Goal: Information Seeking & Learning: Find specific fact

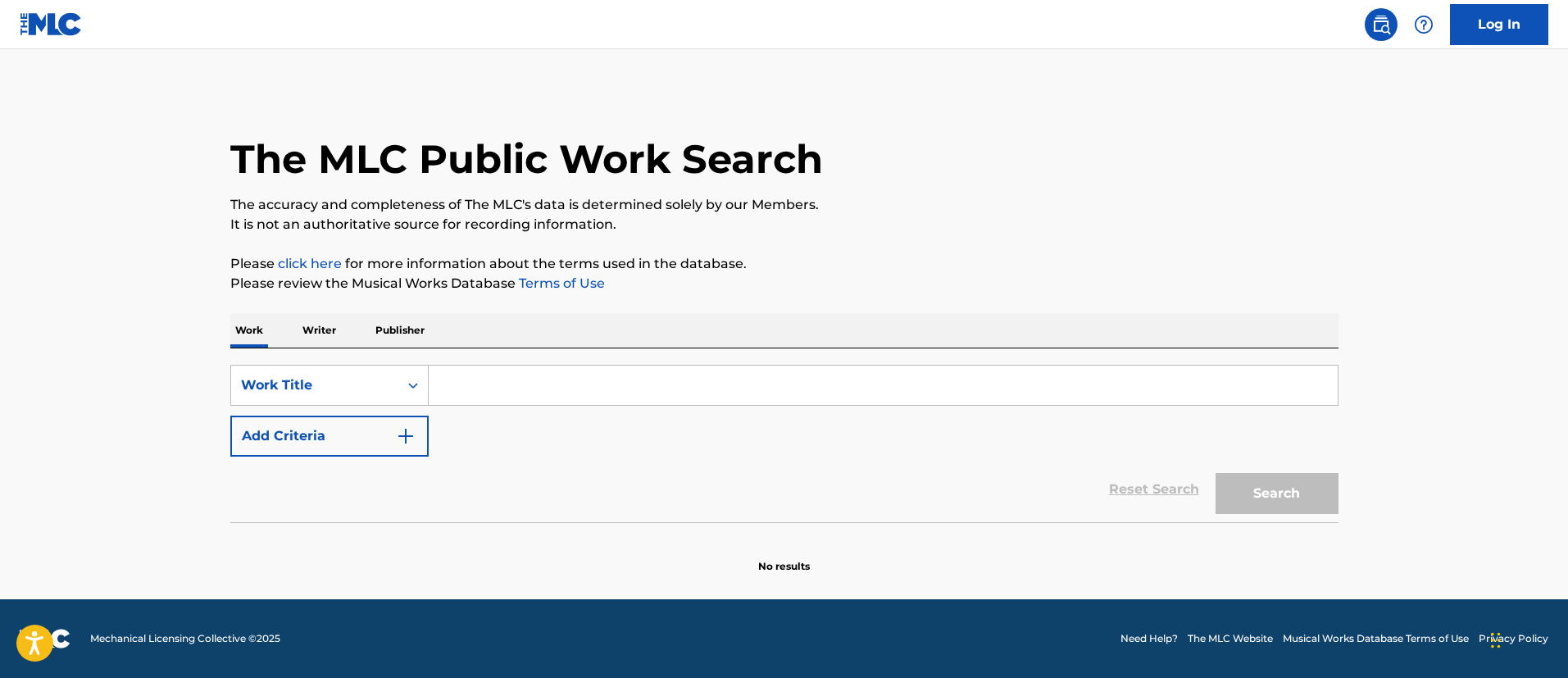
click at [319, 330] on p "Writer" at bounding box center [319, 330] width 43 height 34
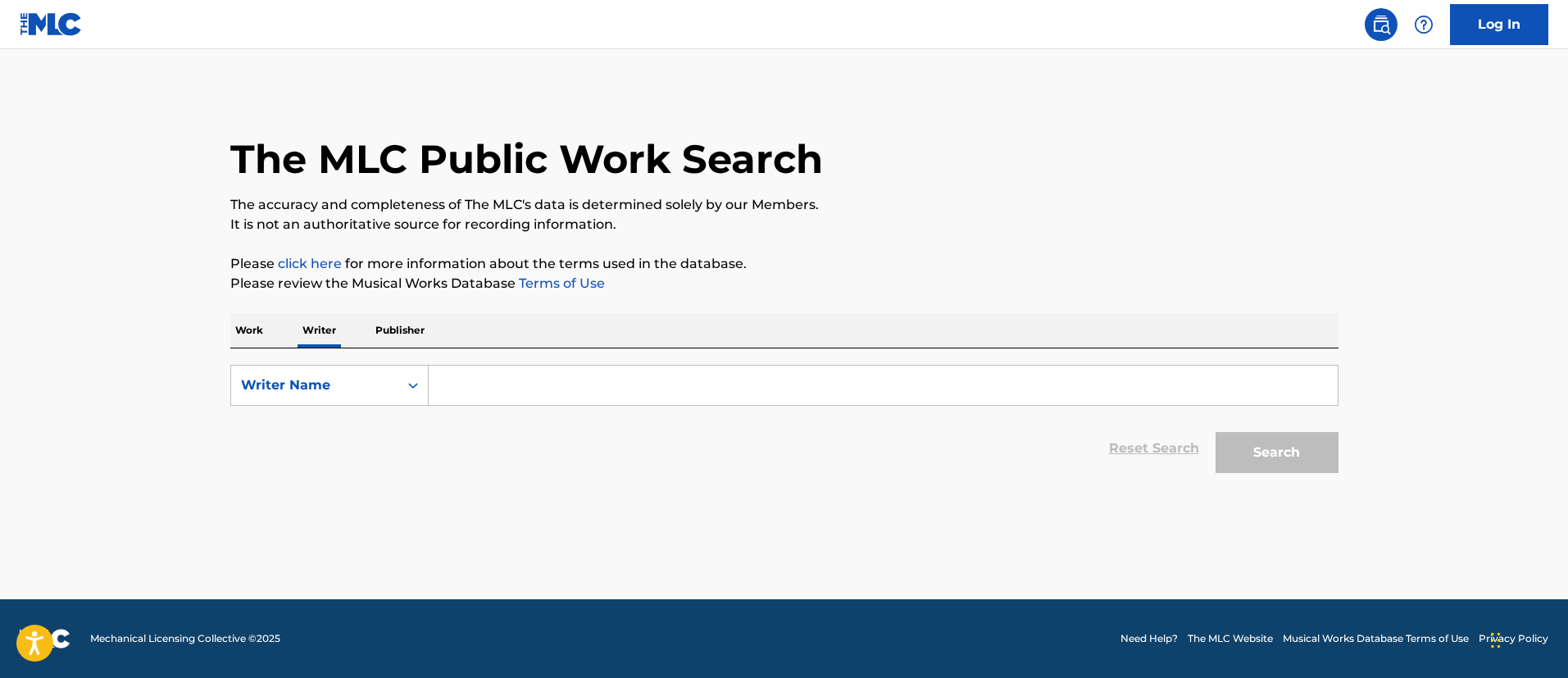
click at [520, 376] on input "Search Form" at bounding box center [883, 385] width 909 height 40
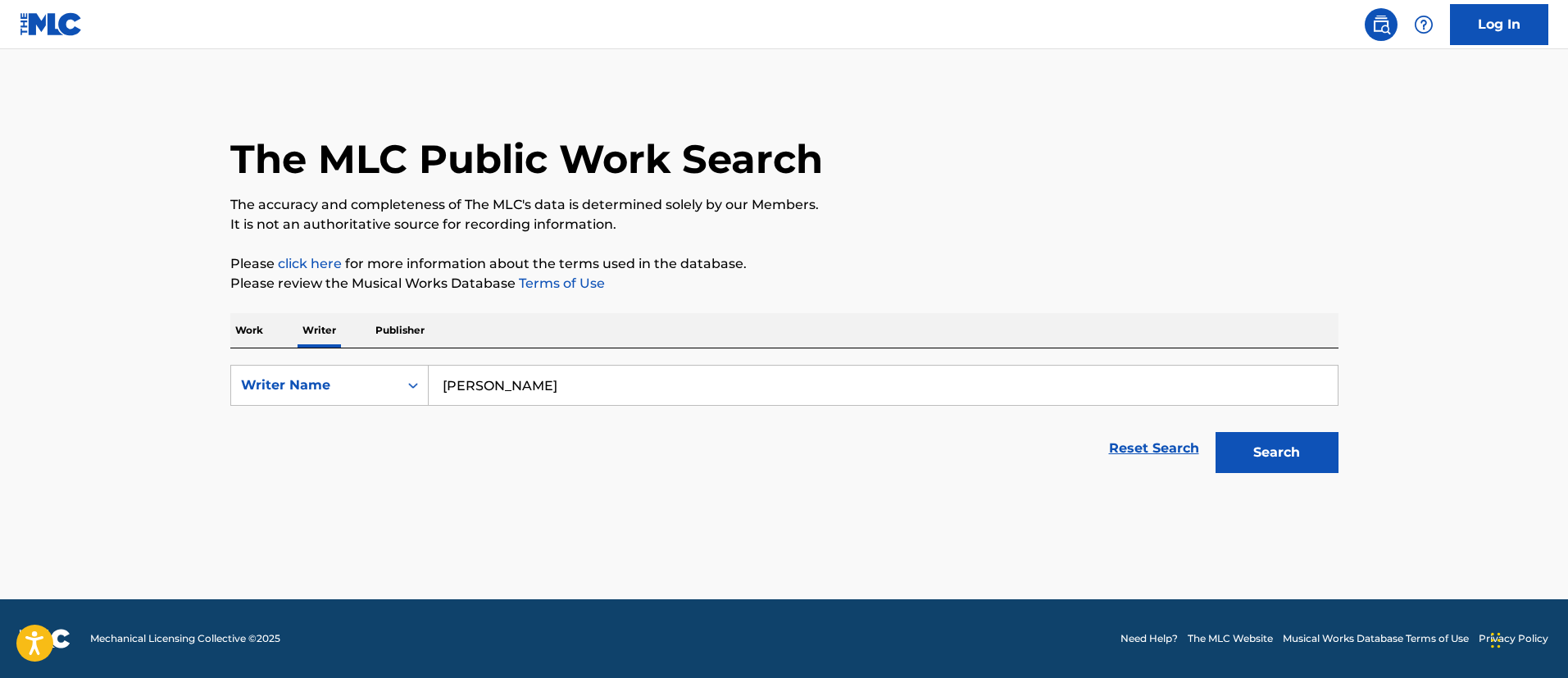
click at [1216, 432] on button "Search" at bounding box center [1277, 451] width 123 height 41
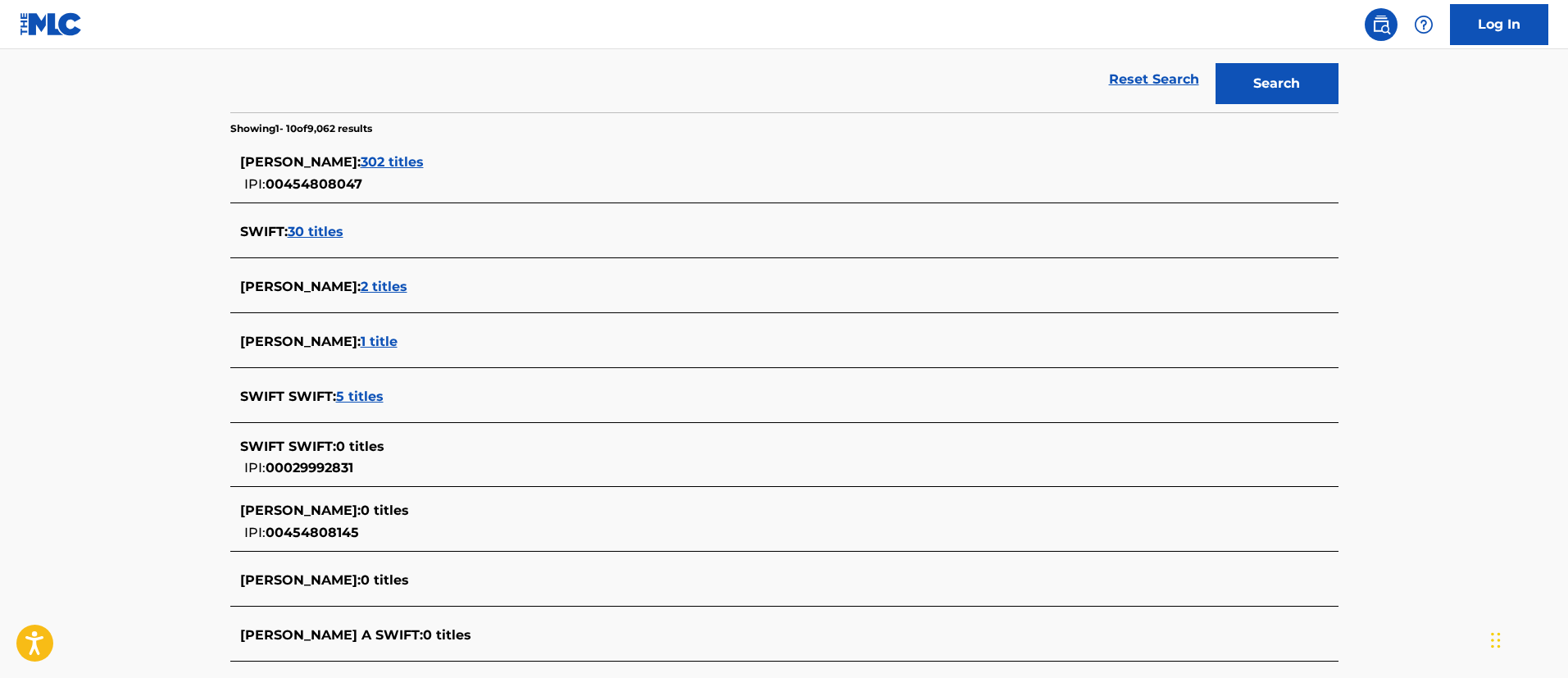
scroll to position [492, 0]
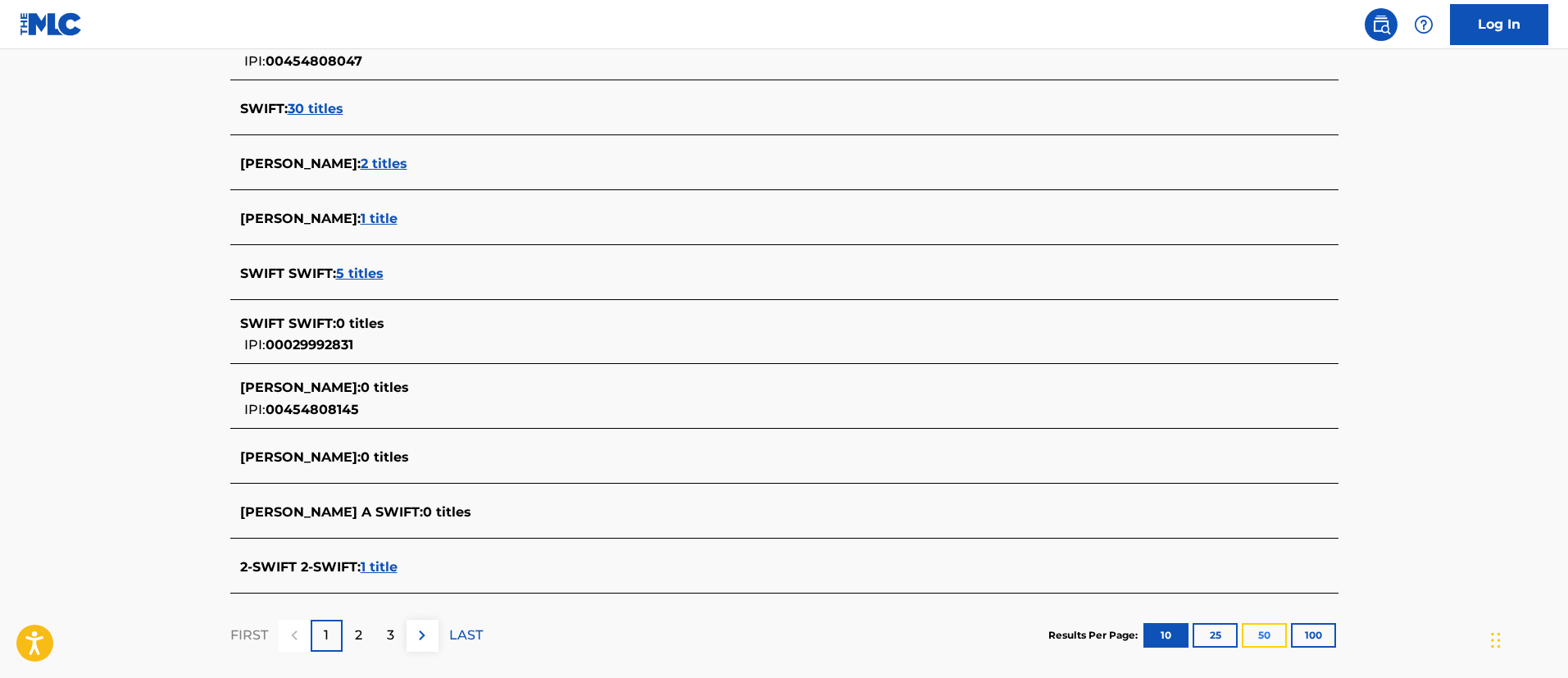
click at [1266, 633] on button "50" at bounding box center [1265, 635] width 45 height 24
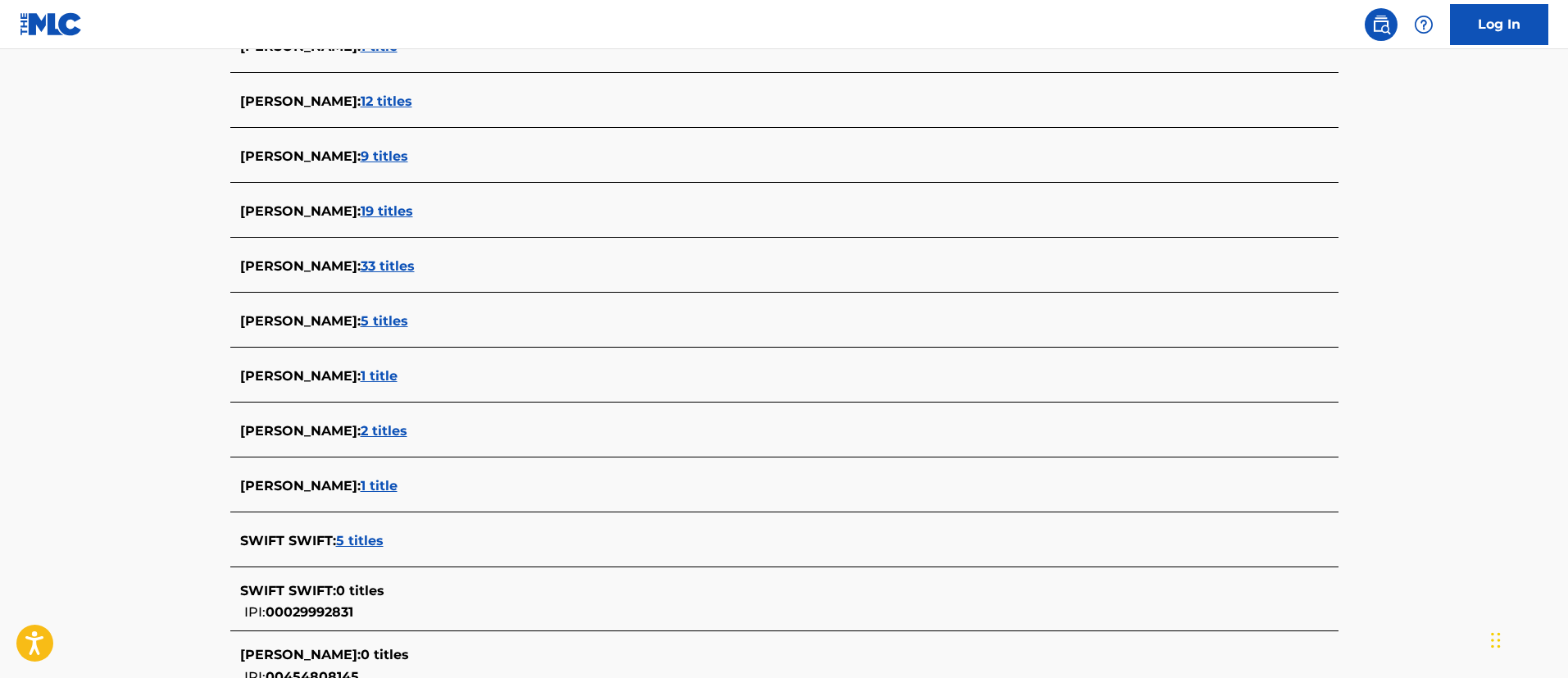
scroll to position [2812, 0]
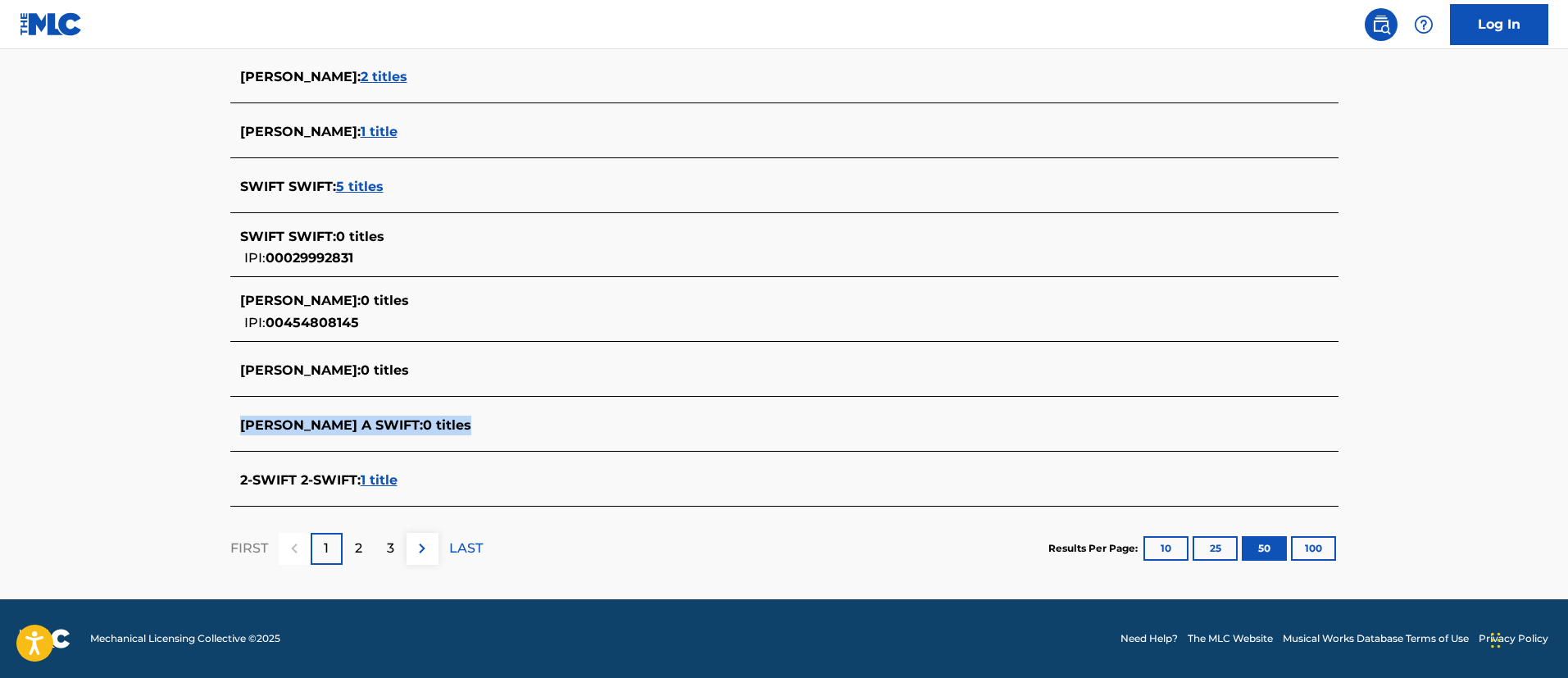
drag, startPoint x: 235, startPoint y: 424, endPoint x: 425, endPoint y: 424, distance: 190.0
click at [425, 424] on div "[PERSON_NAME] A SWIFT : 0 titles" at bounding box center [784, 426] width 1108 height 39
click at [440, 429] on div "[PERSON_NAME] A SWIFT : 0 titles" at bounding box center [763, 425] width 1046 height 20
drag, startPoint x: 440, startPoint y: 428, endPoint x: 365, endPoint y: 418, distance: 75.7
click at [365, 418] on div "[PERSON_NAME] A SWIFT : 0 titles" at bounding box center [763, 425] width 1046 height 20
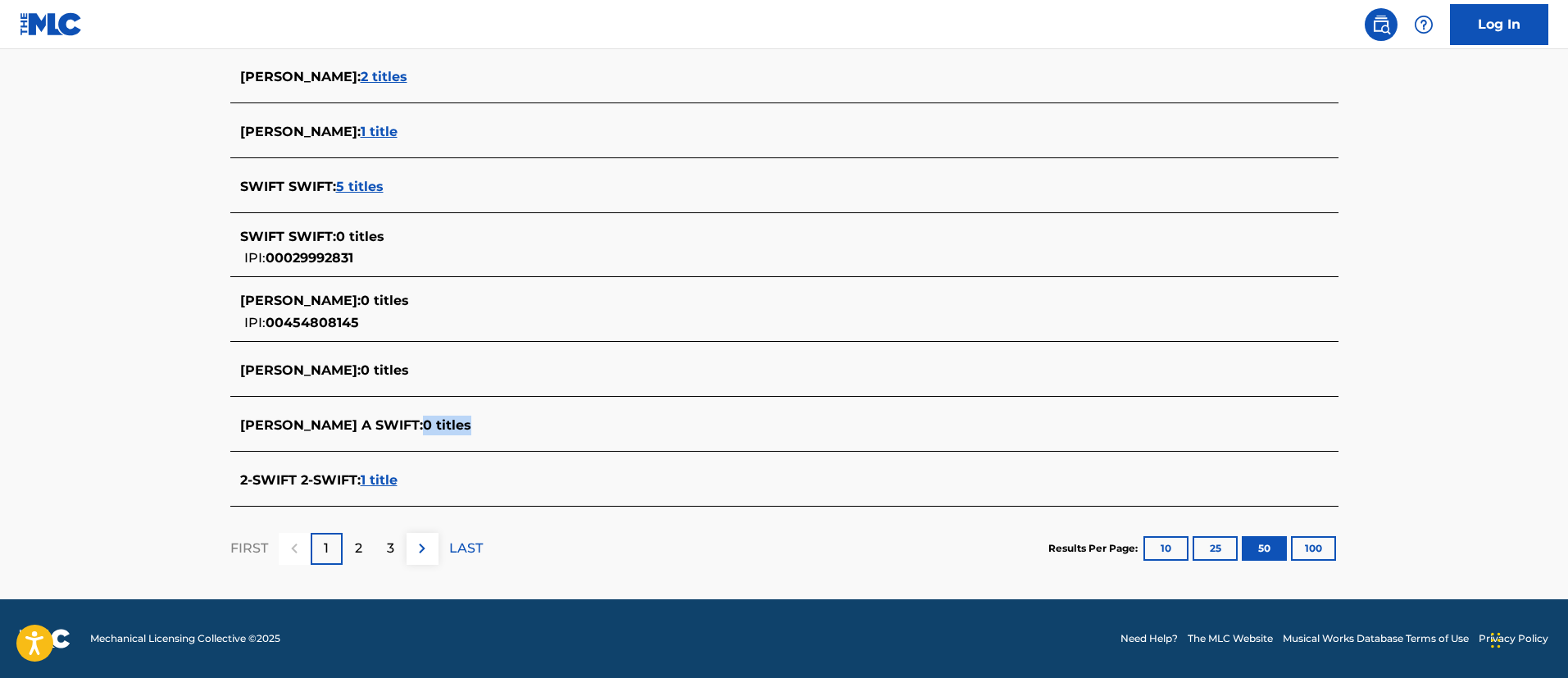
click at [363, 421] on span "[PERSON_NAME] A SWIFT :" at bounding box center [331, 424] width 182 height 15
drag, startPoint x: 366, startPoint y: 421, endPoint x: 430, endPoint y: 424, distance: 64.1
click at [430, 424] on div "[PERSON_NAME] A SWIFT : 0 titles" at bounding box center [763, 425] width 1046 height 20
drag, startPoint x: 430, startPoint y: 424, endPoint x: 241, endPoint y: 414, distance: 189.3
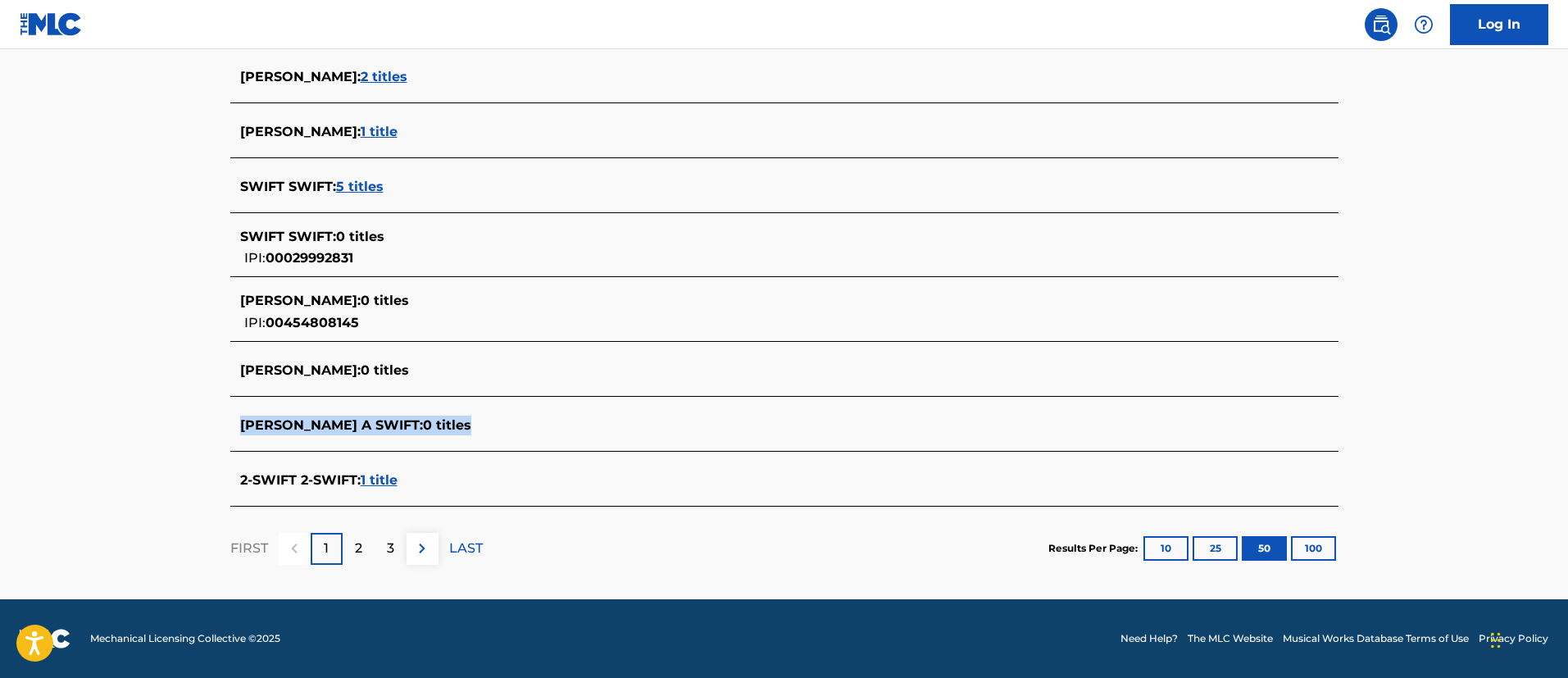
click at [241, 415] on div "[PERSON_NAME] A SWIFT : 0 titles" at bounding box center [763, 425] width 1046 height 20
drag, startPoint x: 243, startPoint y: 367, endPoint x: 409, endPoint y: 374, distance: 166.1
click at [409, 374] on div "[PERSON_NAME] : 0 titles" at bounding box center [763, 370] width 1046 height 20
drag, startPoint x: 235, startPoint y: 297, endPoint x: 412, endPoint y: 310, distance: 177.5
click at [412, 310] on div "[PERSON_NAME] : 0 titles IPI: 00454808145" at bounding box center [784, 311] width 1108 height 58
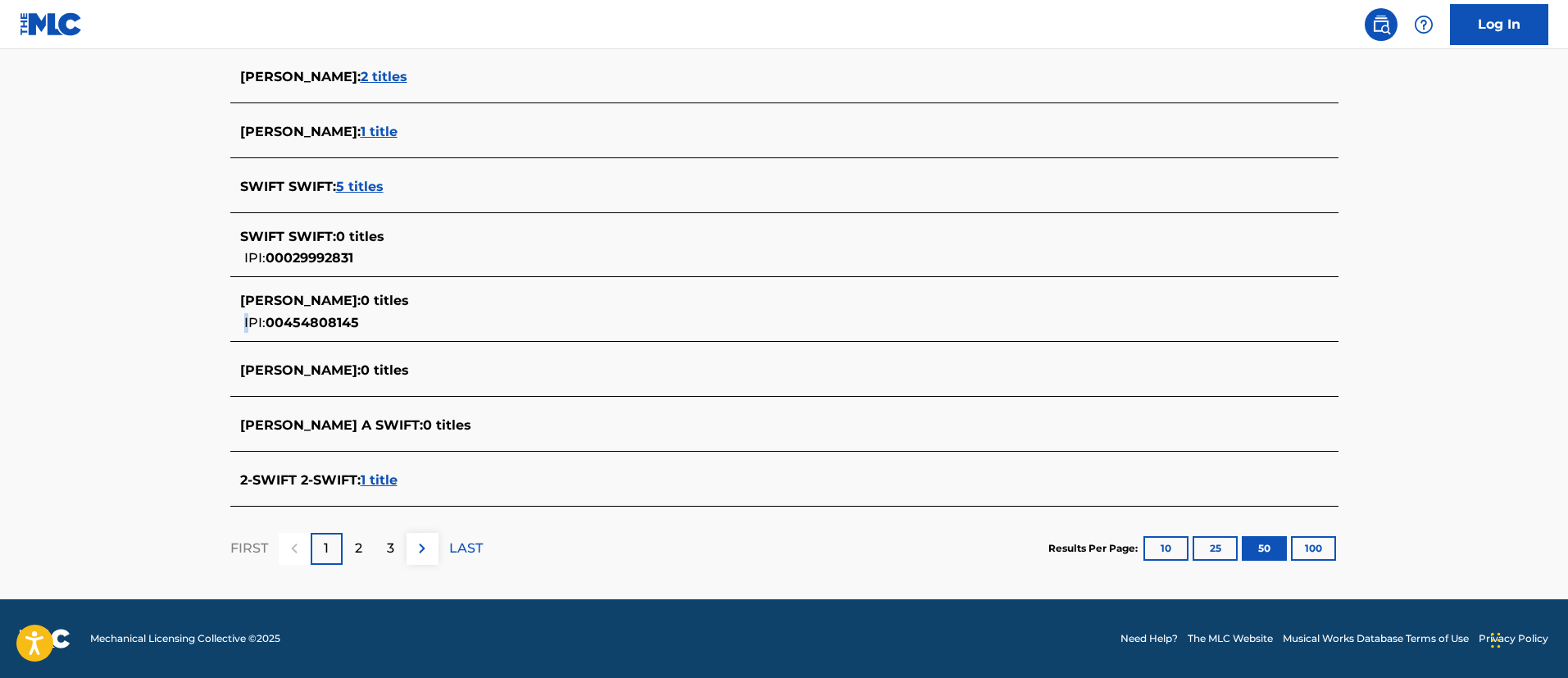
drag, startPoint x: 247, startPoint y: 321, endPoint x: 404, endPoint y: 333, distance: 157.5
click at [404, 333] on div "[PERSON_NAME] : 0 titles IPI: 00454808145" at bounding box center [784, 311] width 1108 height 58
drag, startPoint x: 437, startPoint y: 430, endPoint x: 194, endPoint y: 417, distance: 243.3
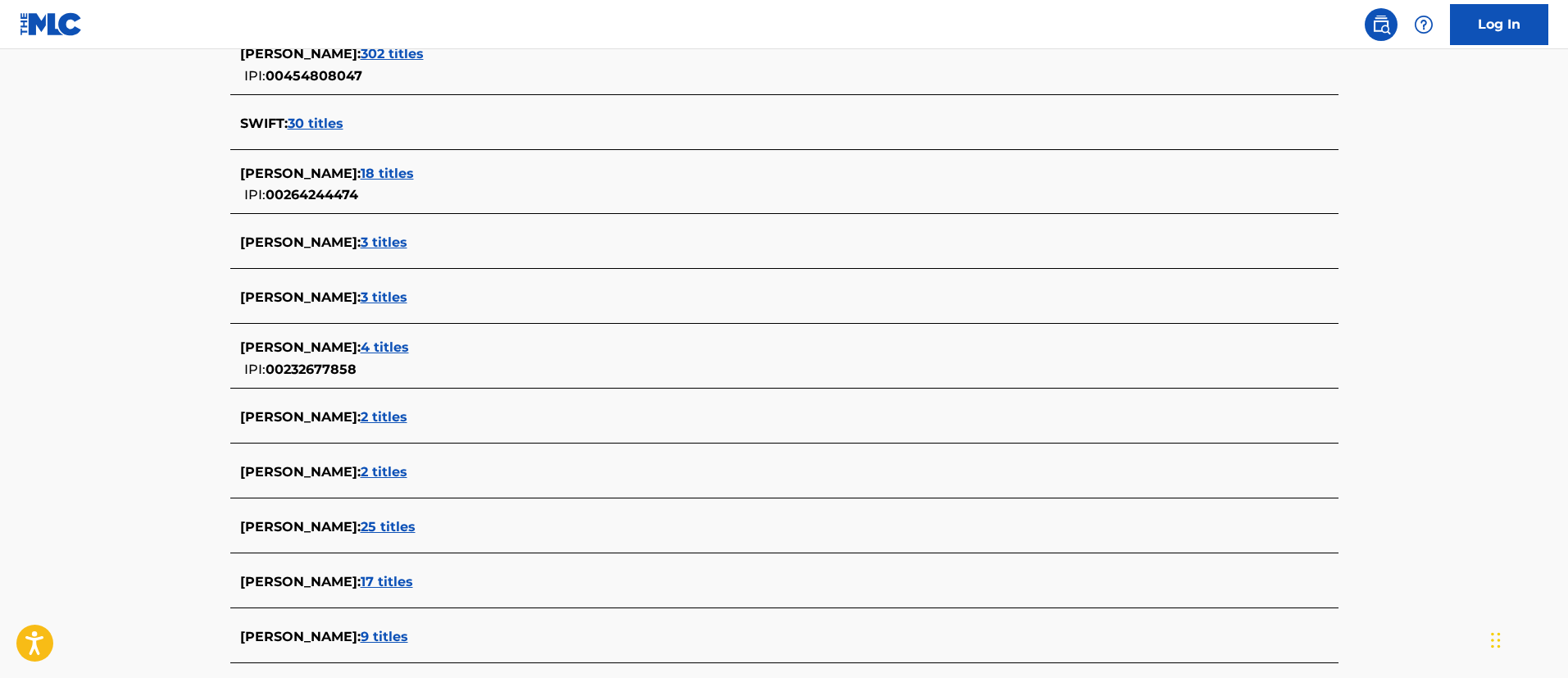
scroll to position [0, 0]
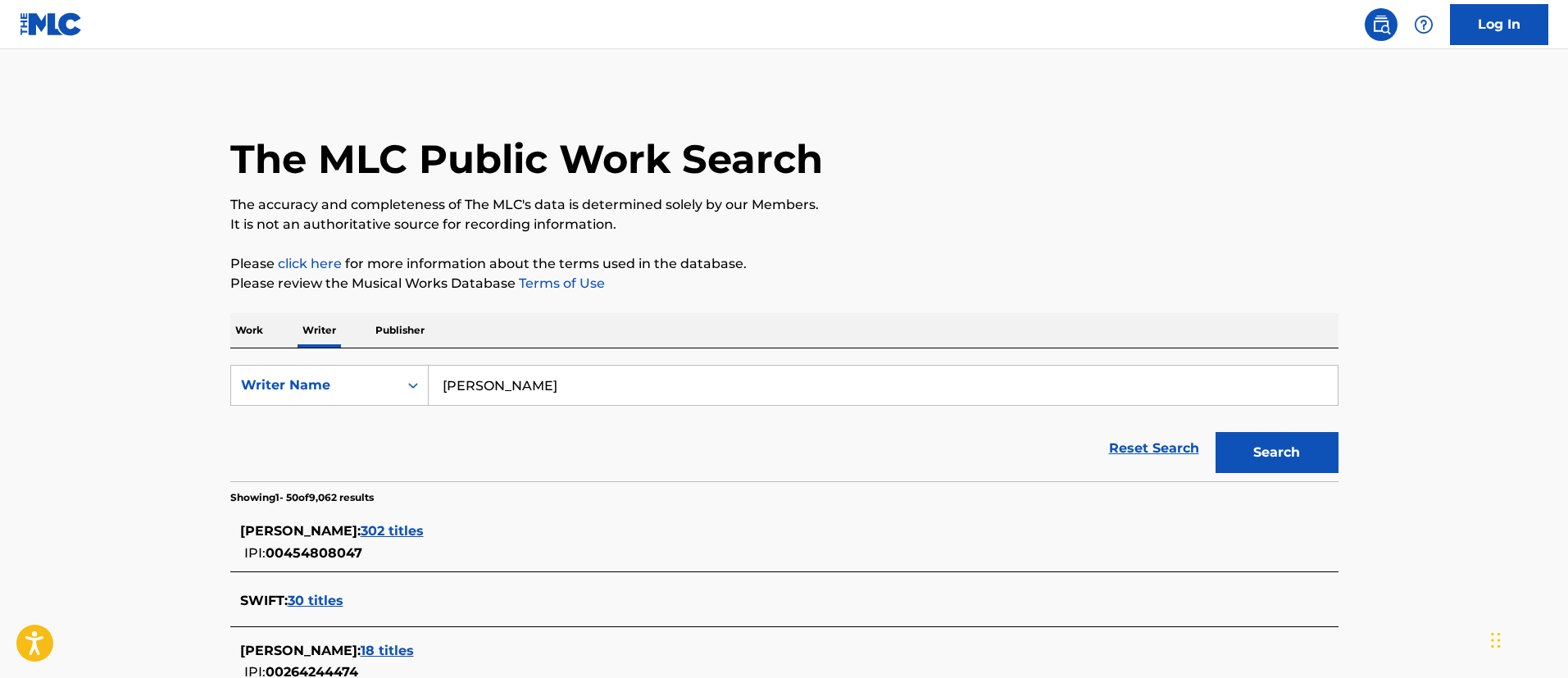
drag, startPoint x: 317, startPoint y: 496, endPoint x: 453, endPoint y: 497, distance: 136.0
click at [453, 497] on section "Showing 1 - 50 of 9,062 results" at bounding box center [784, 493] width 1108 height 23
drag, startPoint x: 484, startPoint y: 385, endPoint x: 527, endPoint y: 389, distance: 43.2
click at [527, 389] on input "[PERSON_NAME]" at bounding box center [883, 385] width 909 height 40
click at [1216, 432] on button "Search" at bounding box center [1277, 451] width 123 height 41
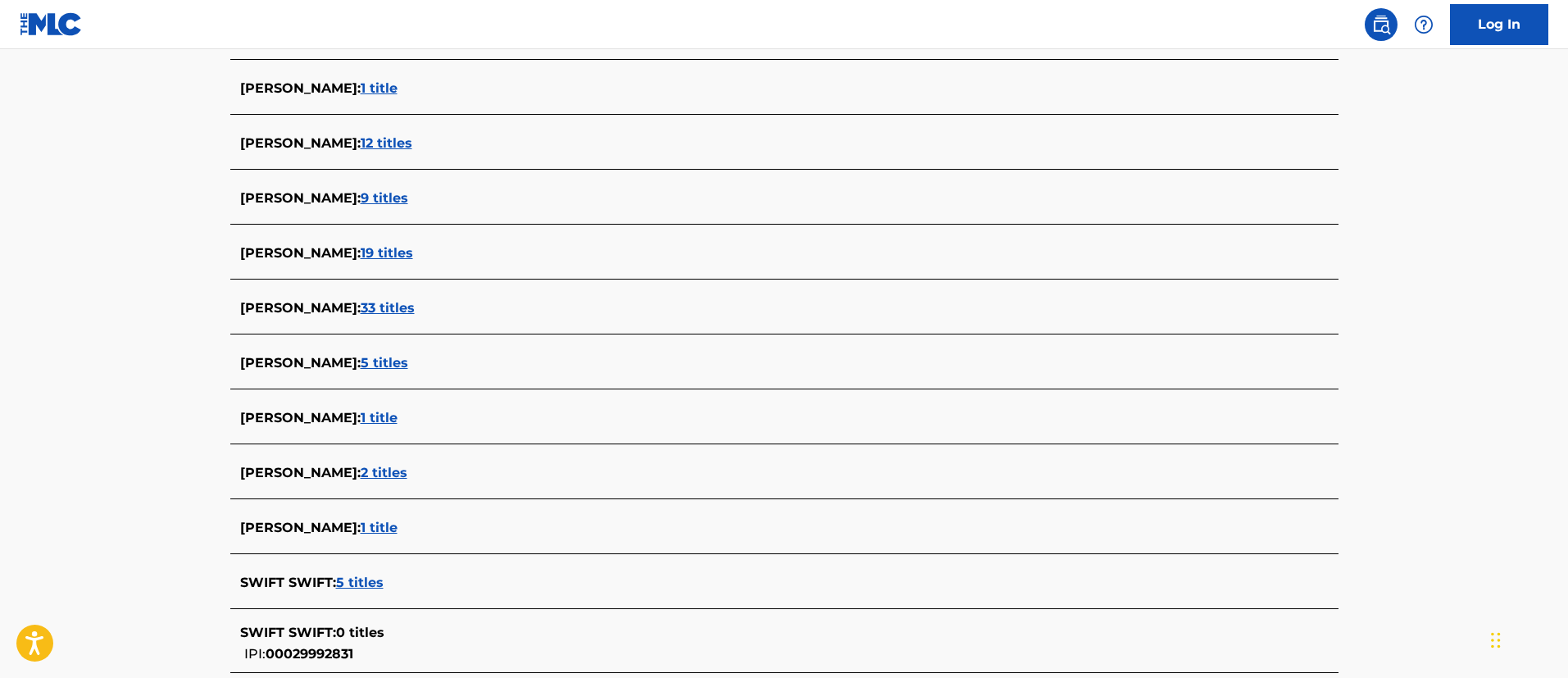
scroll to position [2802, 0]
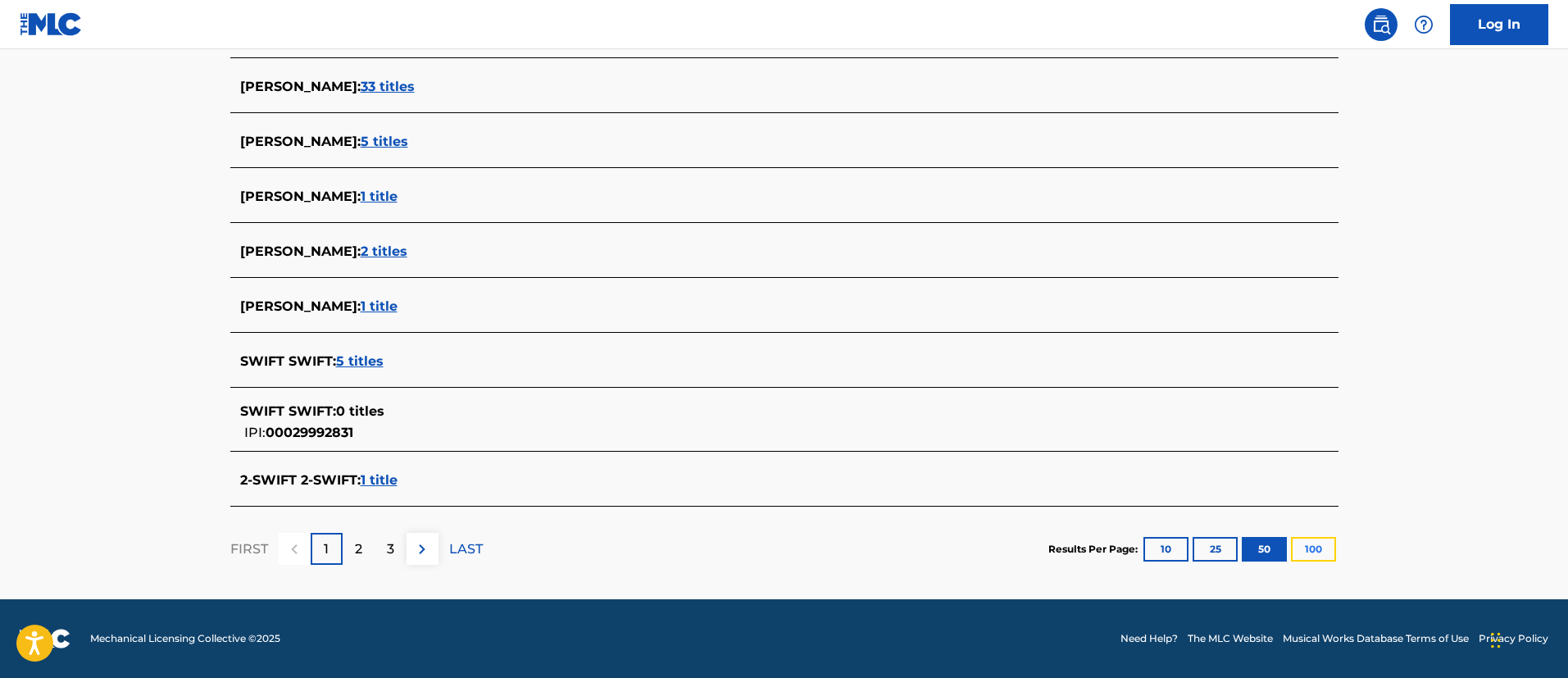
click at [1311, 551] on button "100" at bounding box center [1313, 548] width 45 height 24
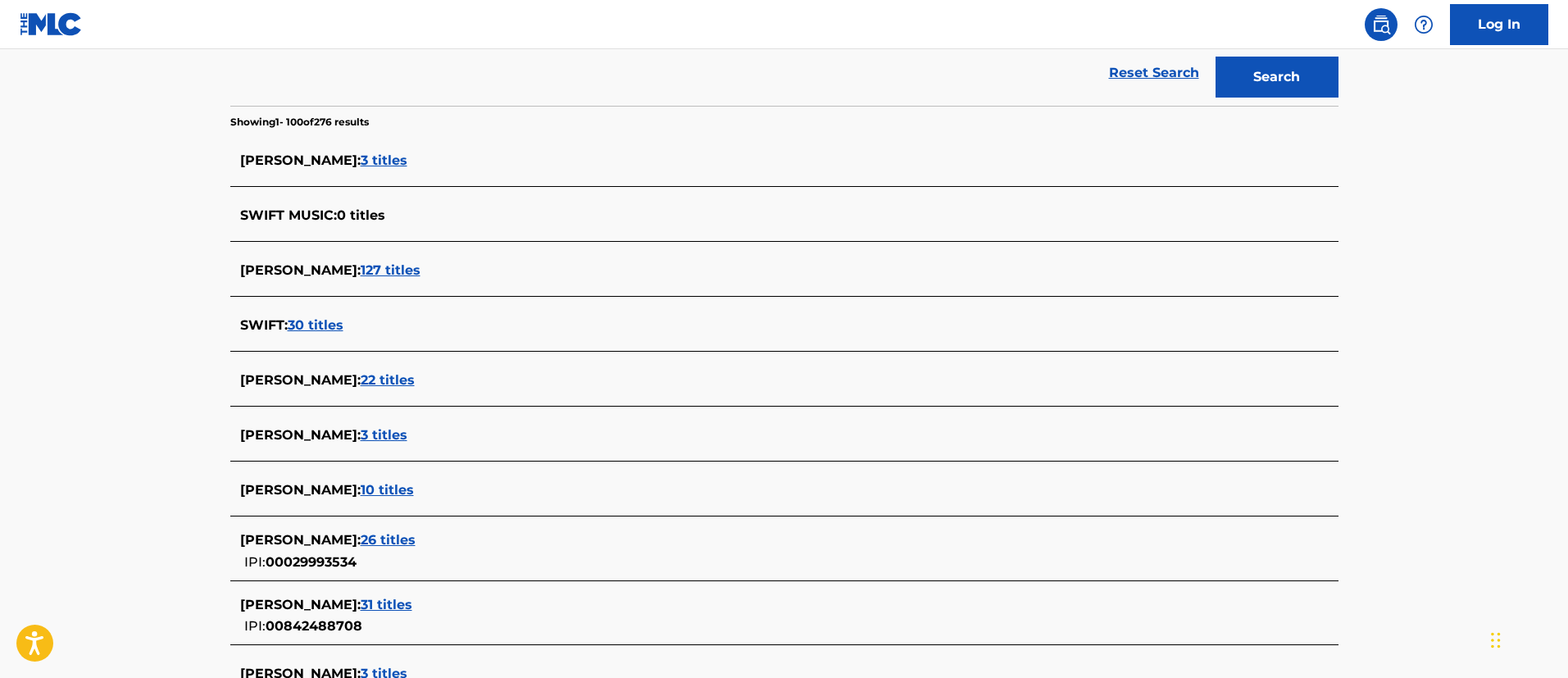
scroll to position [253, 0]
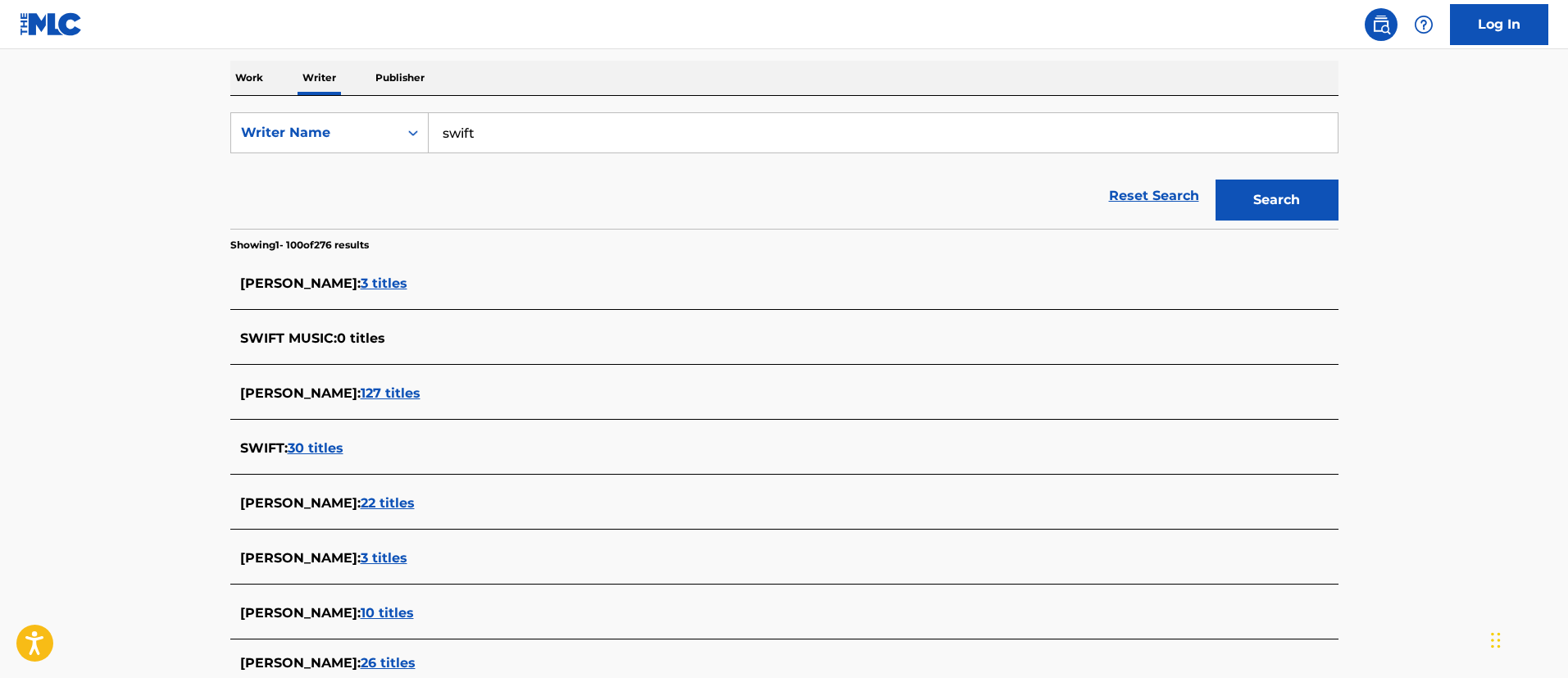
drag, startPoint x: 499, startPoint y: 134, endPoint x: 430, endPoint y: 126, distance: 69.5
click at [430, 129] on input "swift" at bounding box center [883, 133] width 909 height 40
click at [1216, 180] on button "Search" at bounding box center [1277, 200] width 123 height 41
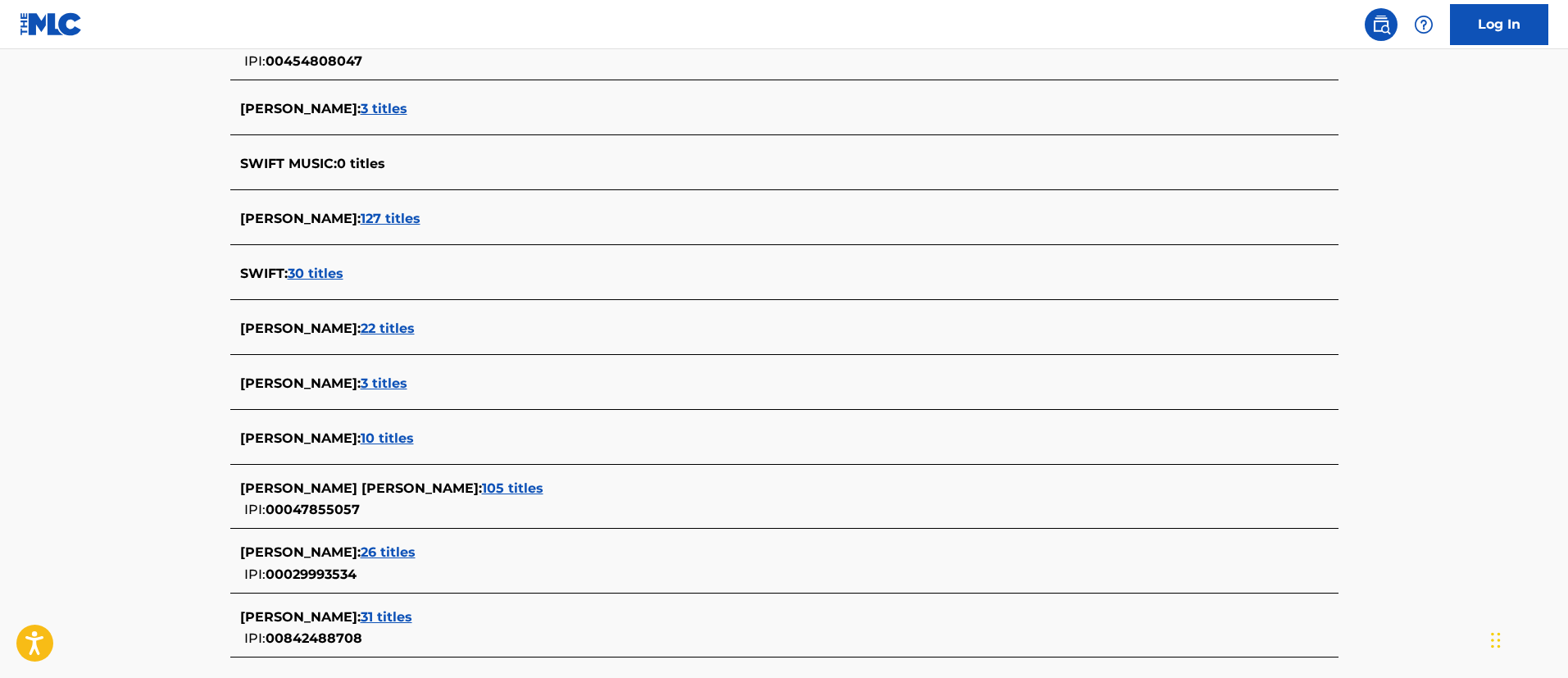
scroll to position [246, 0]
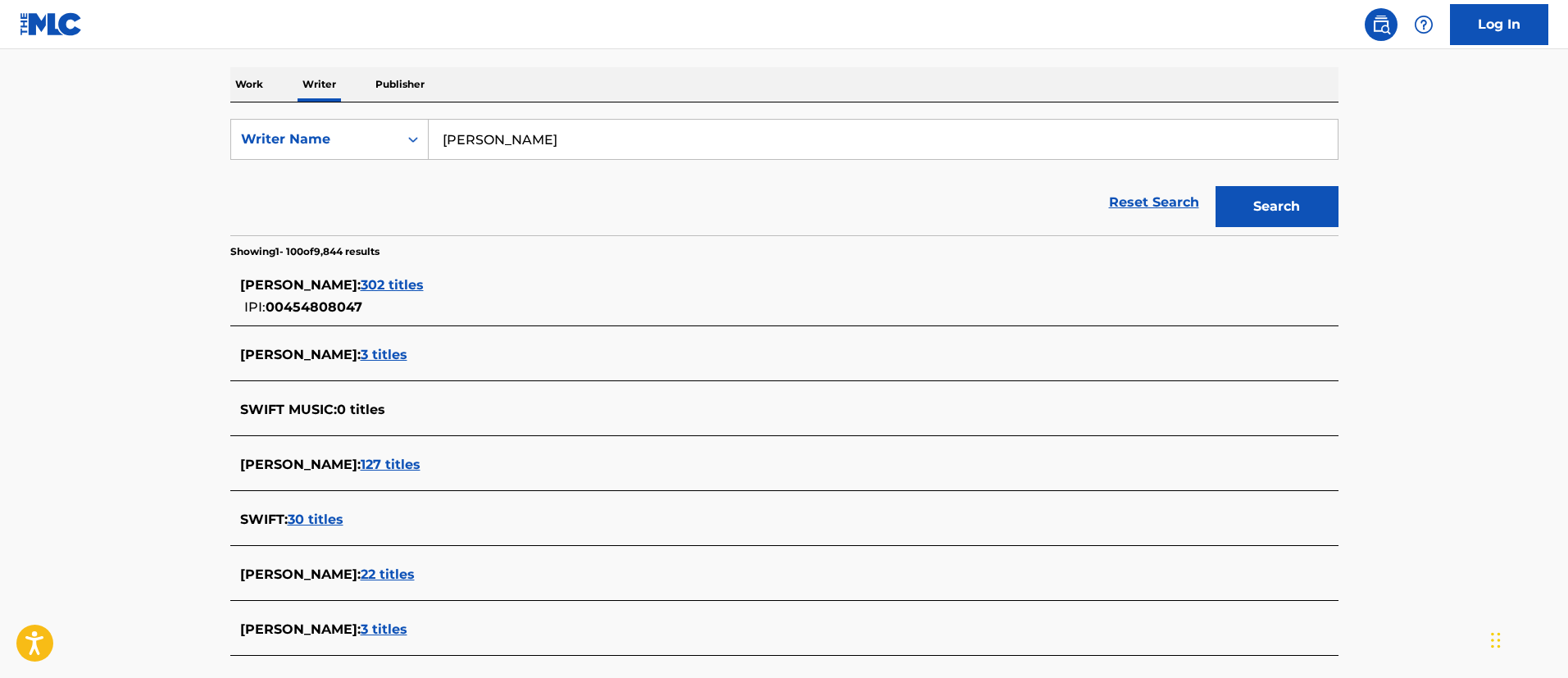
click at [424, 282] on span "302 titles" at bounding box center [392, 284] width 63 height 15
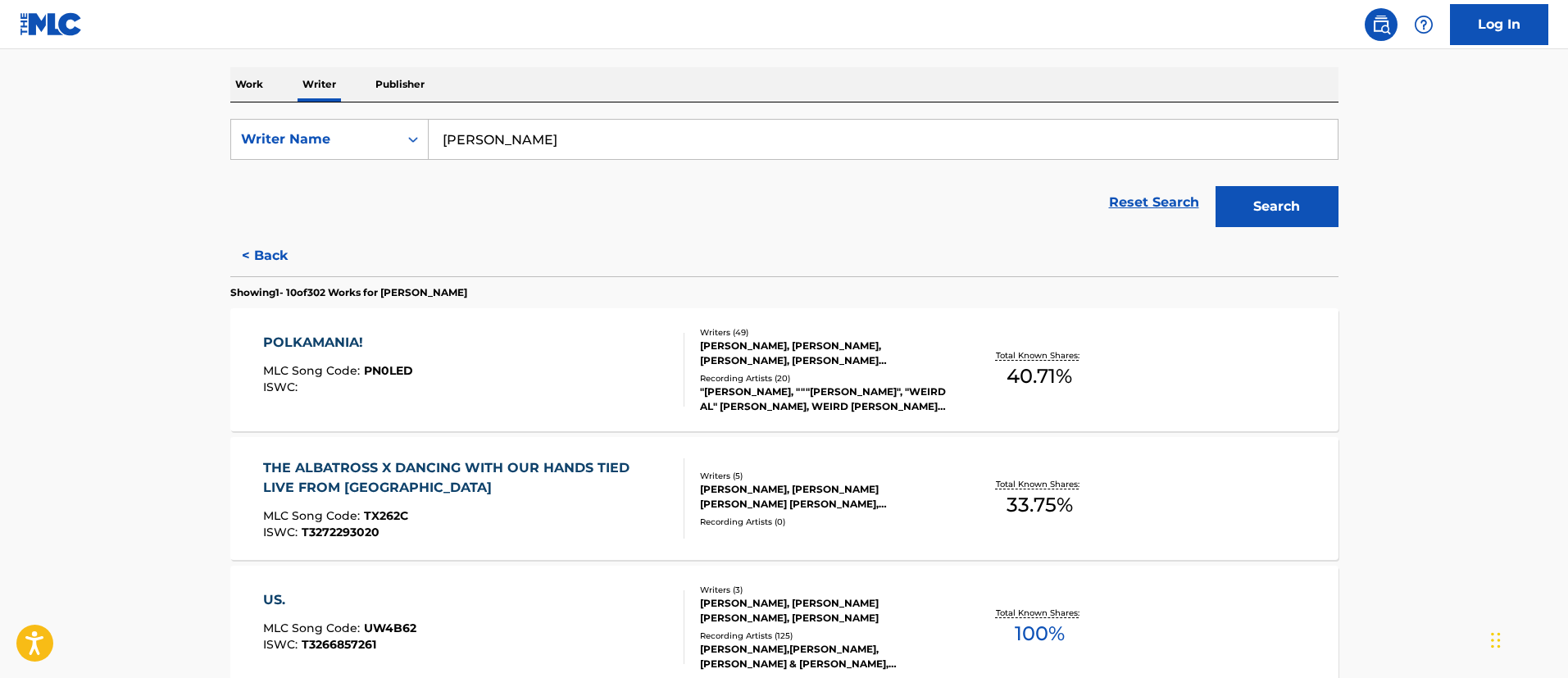
scroll to position [0, 0]
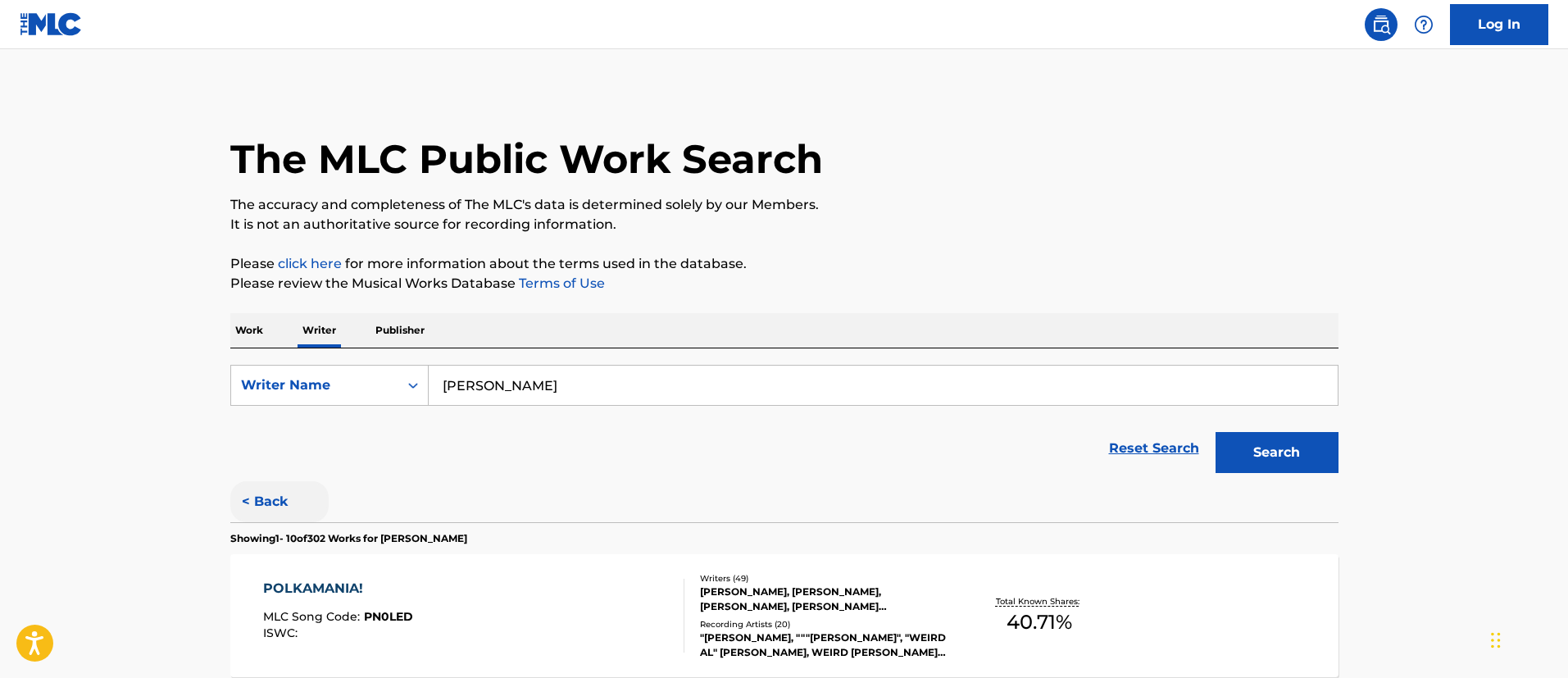
click at [270, 498] on button "< Back" at bounding box center [279, 501] width 98 height 41
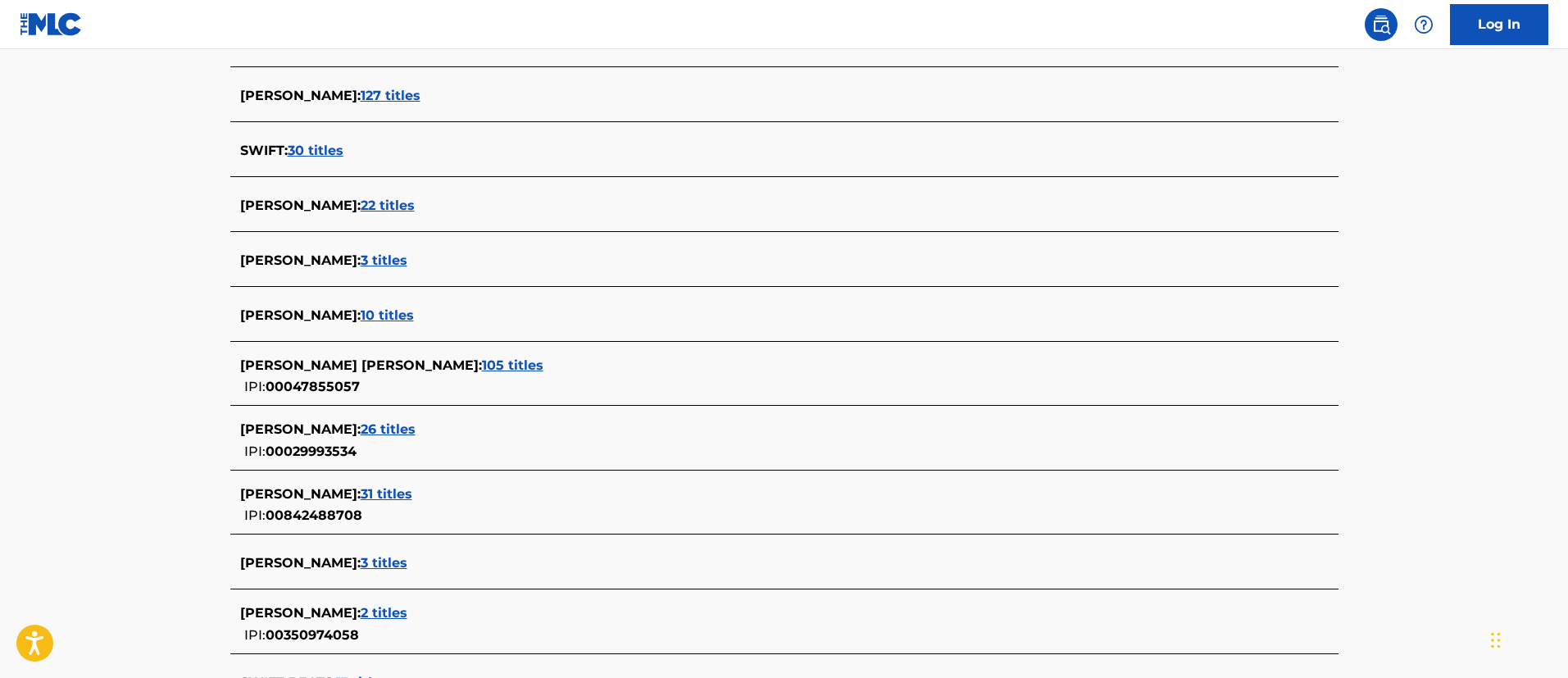
scroll to position [123, 0]
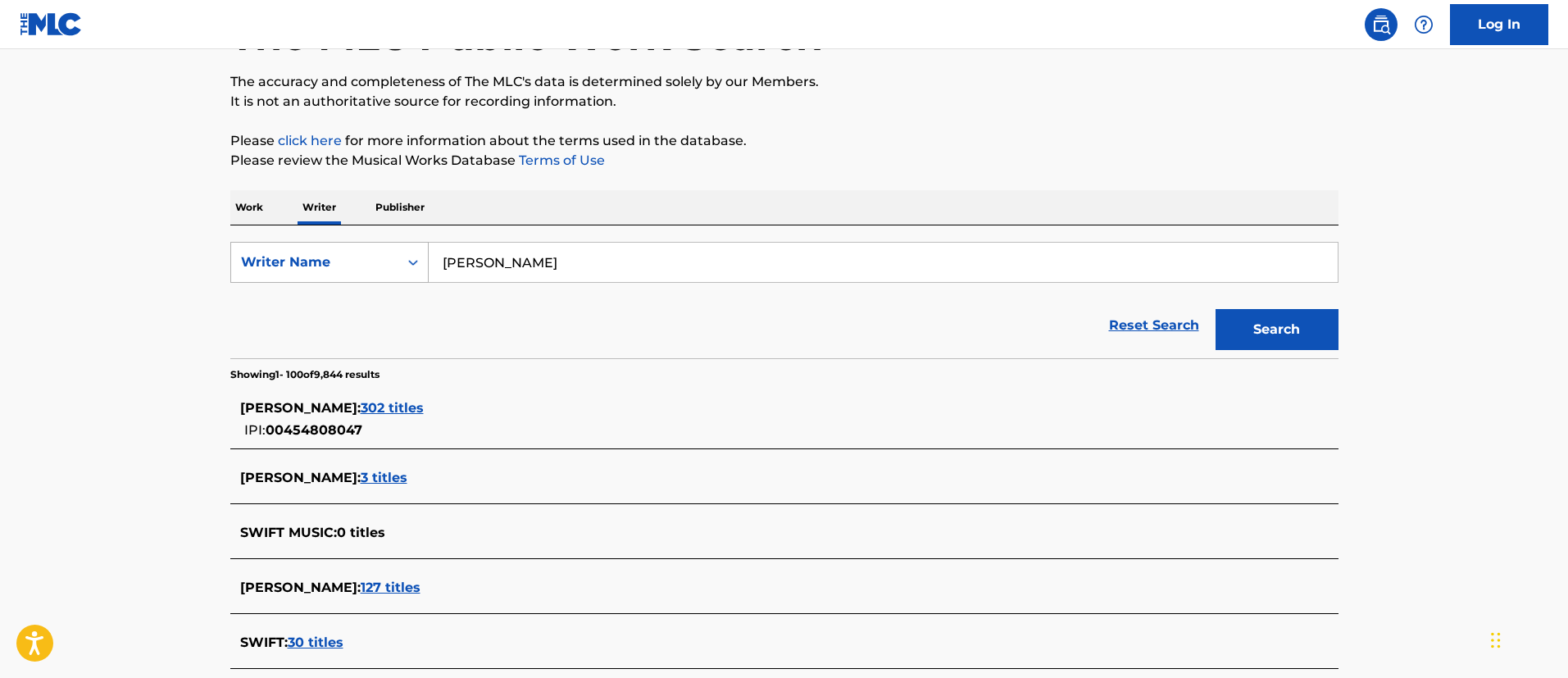
drag, startPoint x: 578, startPoint y: 261, endPoint x: 423, endPoint y: 251, distance: 155.3
click at [423, 251] on div "SearchWithCriteria0245be15-897c-4b46-b6c9-d512b1e15bf1 Writer Name [PERSON_NAME]" at bounding box center [784, 262] width 1108 height 41
type input "[PERSON_NAME]"
click at [1216, 309] on button "Search" at bounding box center [1277, 329] width 123 height 41
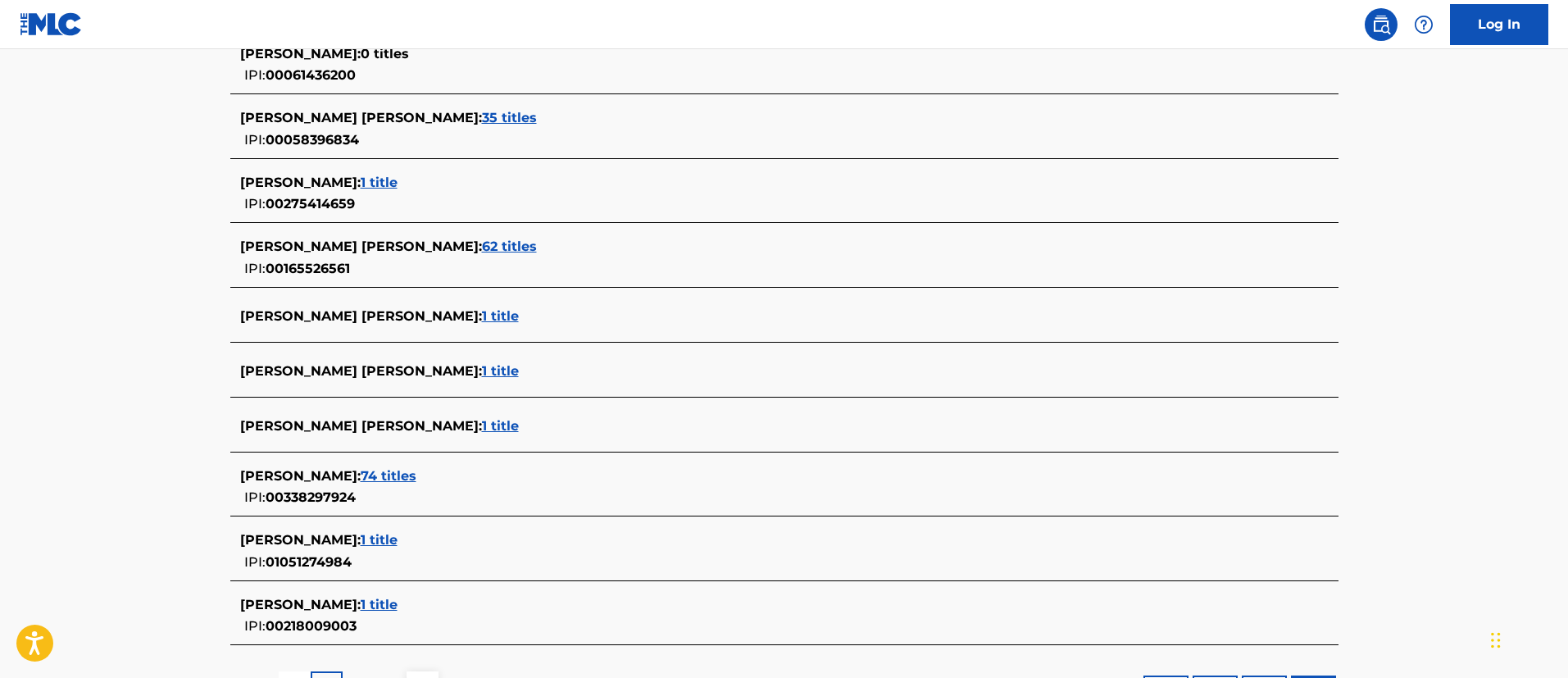
scroll to position [5791, 0]
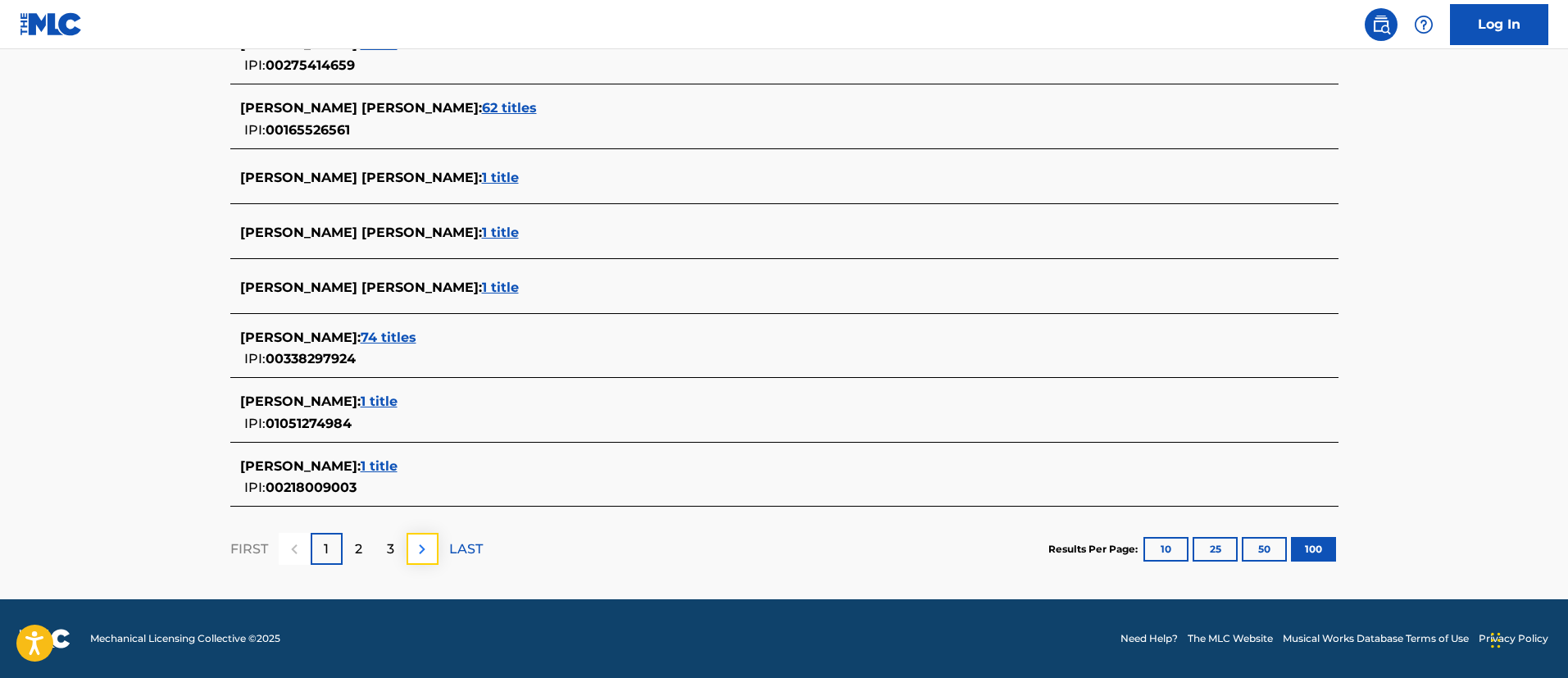
click at [423, 550] on img at bounding box center [422, 549] width 20 height 20
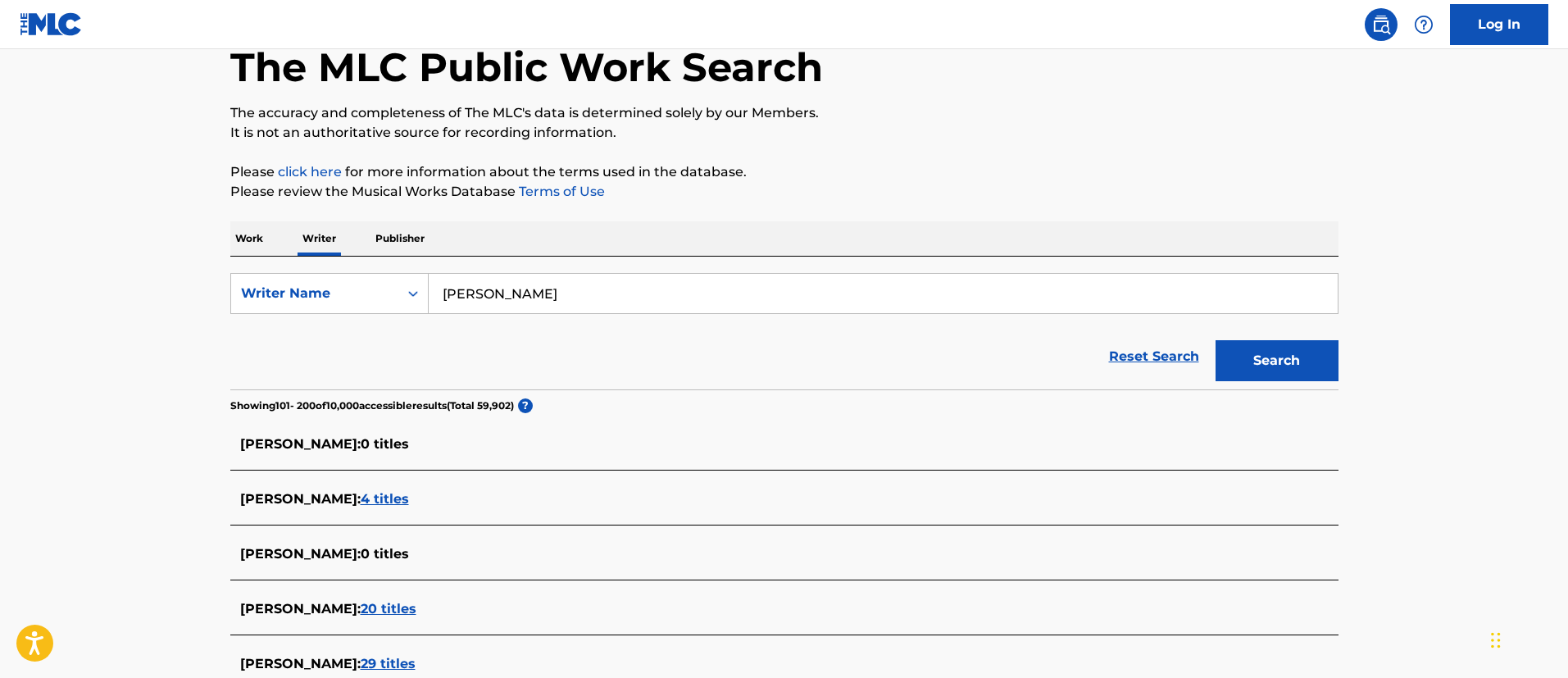
scroll to position [77, 0]
